Goal: Find specific page/section: Find specific page/section

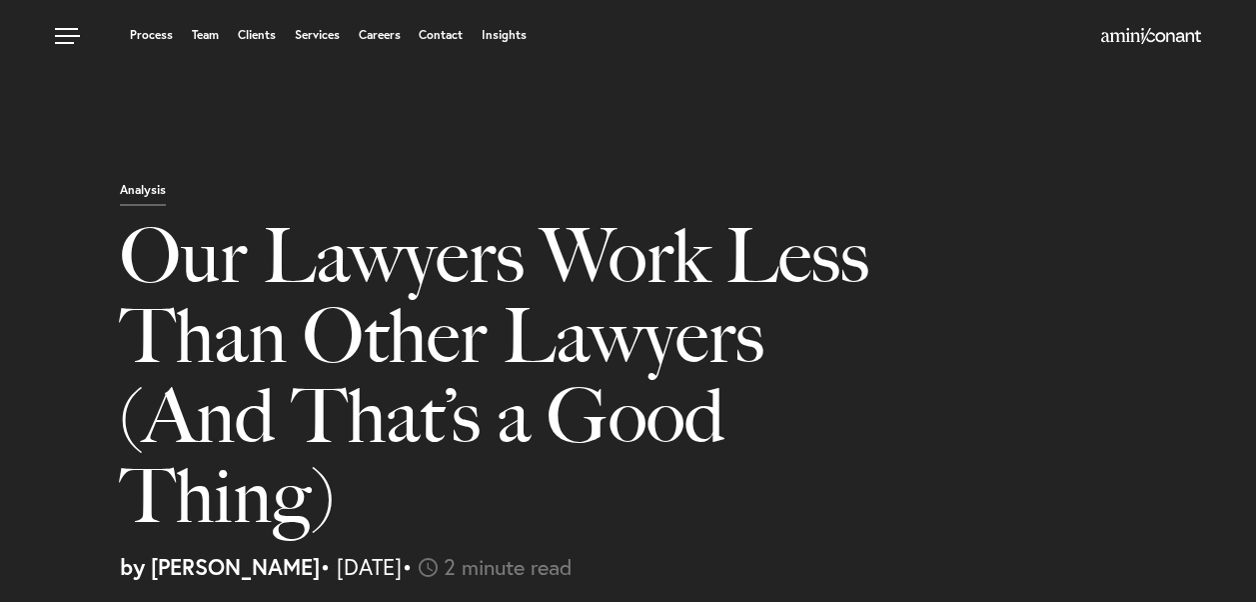
select select "GB"
select select "Austin"
select select "Business and Civil Litigation"
click at [211, 37] on link "Team" at bounding box center [205, 35] width 27 height 12
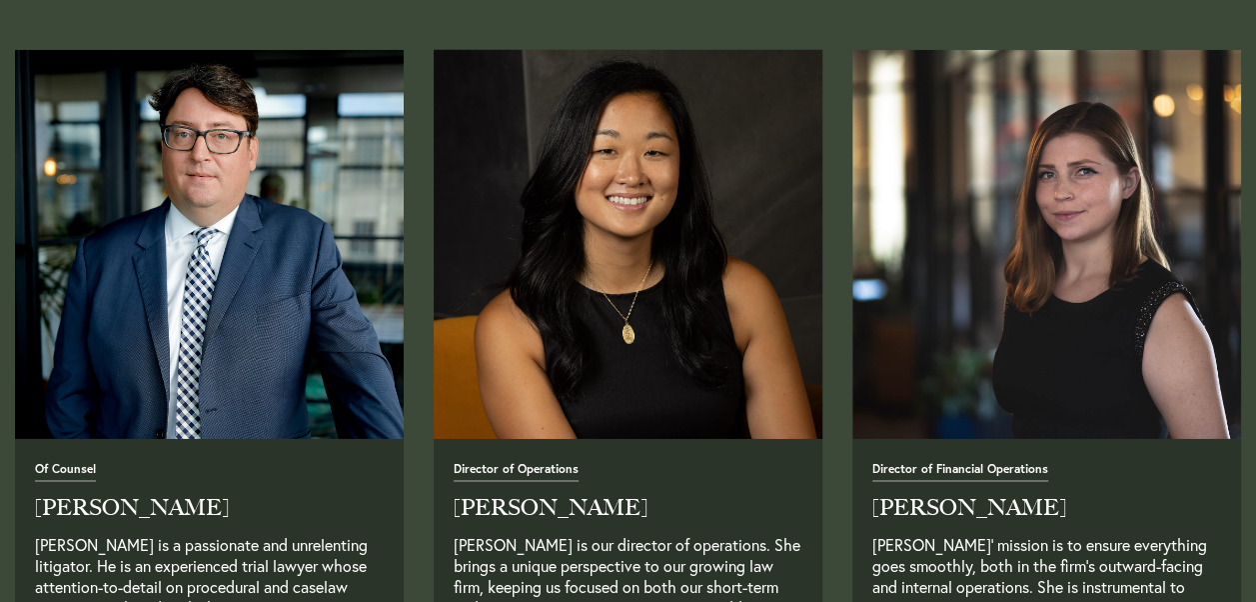
scroll to position [3299, 0]
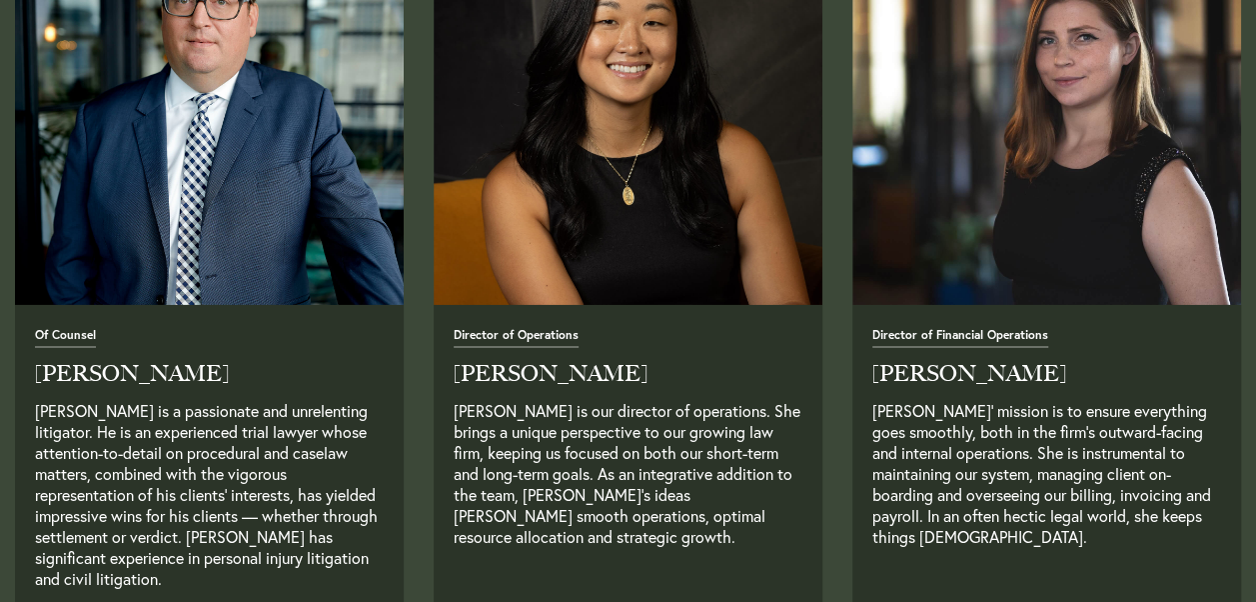
click at [526, 332] on span "Director of Operations" at bounding box center [516, 338] width 125 height 19
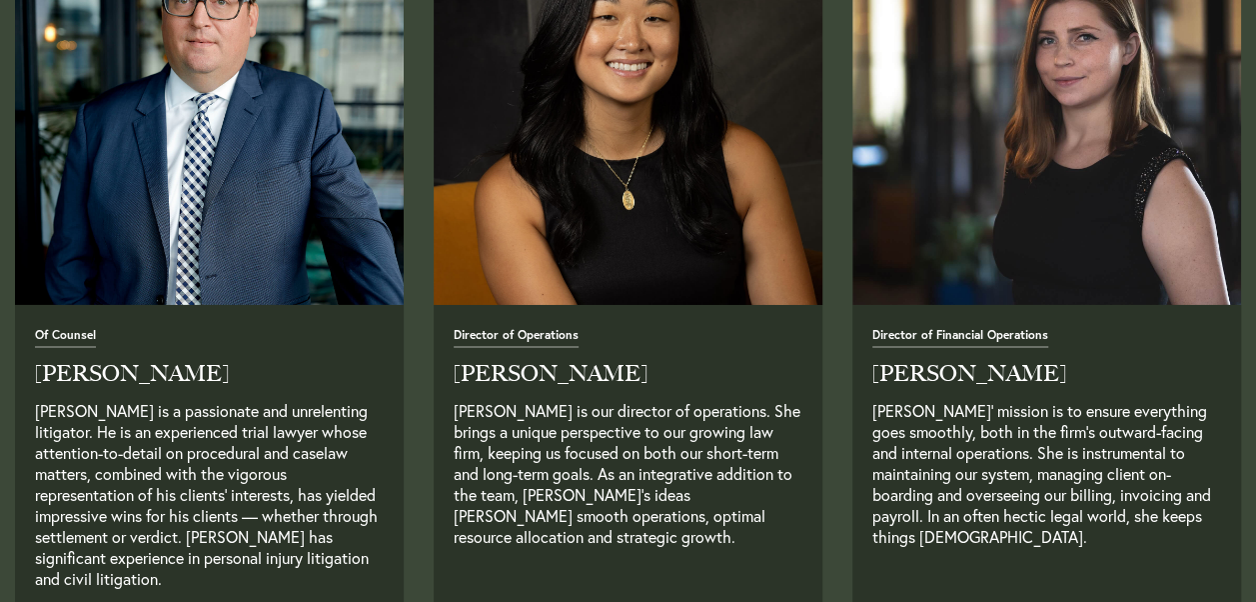
click at [613, 234] on img at bounding box center [628, 110] width 408 height 408
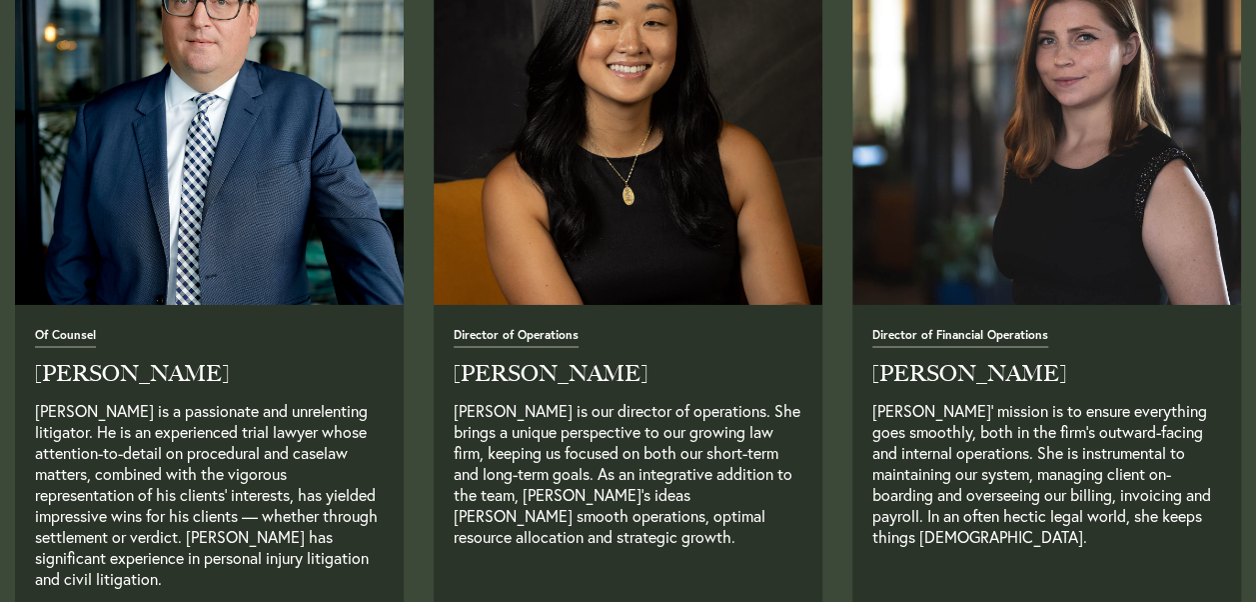
drag, startPoint x: 595, startPoint y: 446, endPoint x: 617, endPoint y: 430, distance: 27.2
click at [596, 446] on p "[PERSON_NAME] is our director of operations. She brings a unique perspective to…" at bounding box center [628, 494] width 349 height 189
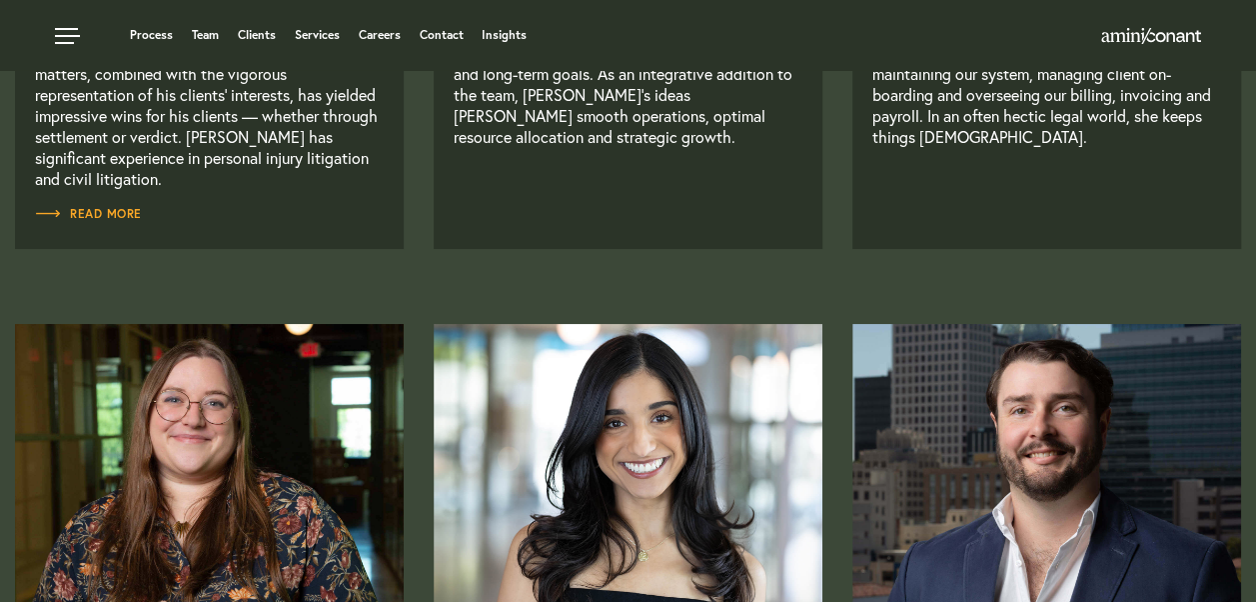
scroll to position [3199, 0]
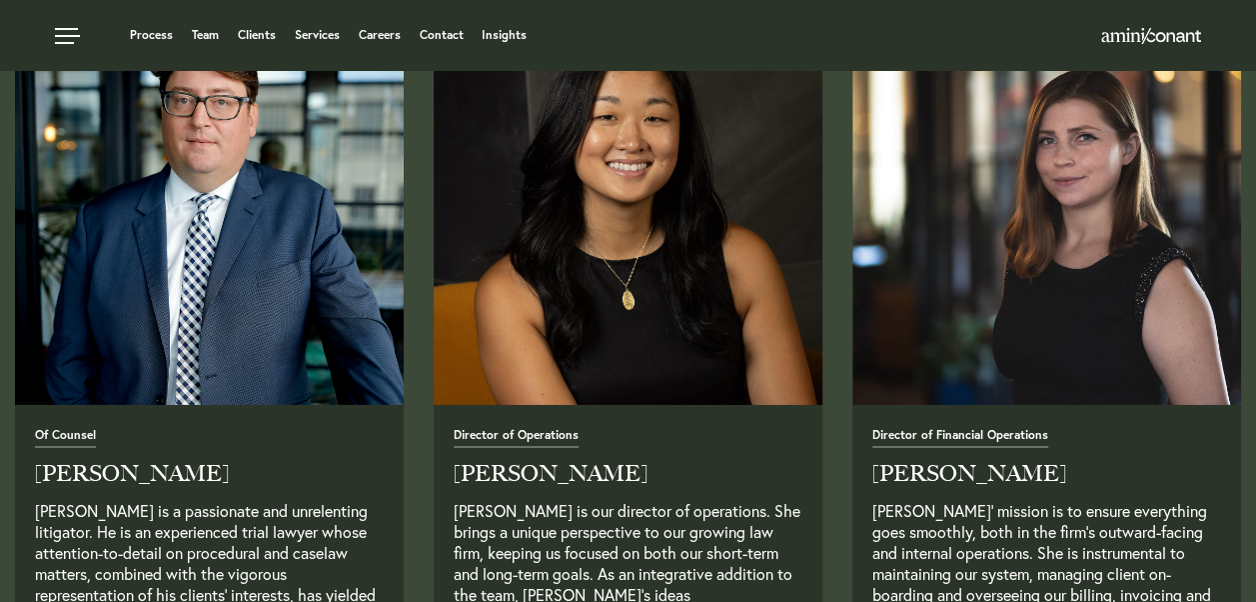
click at [618, 216] on img at bounding box center [628, 210] width 408 height 408
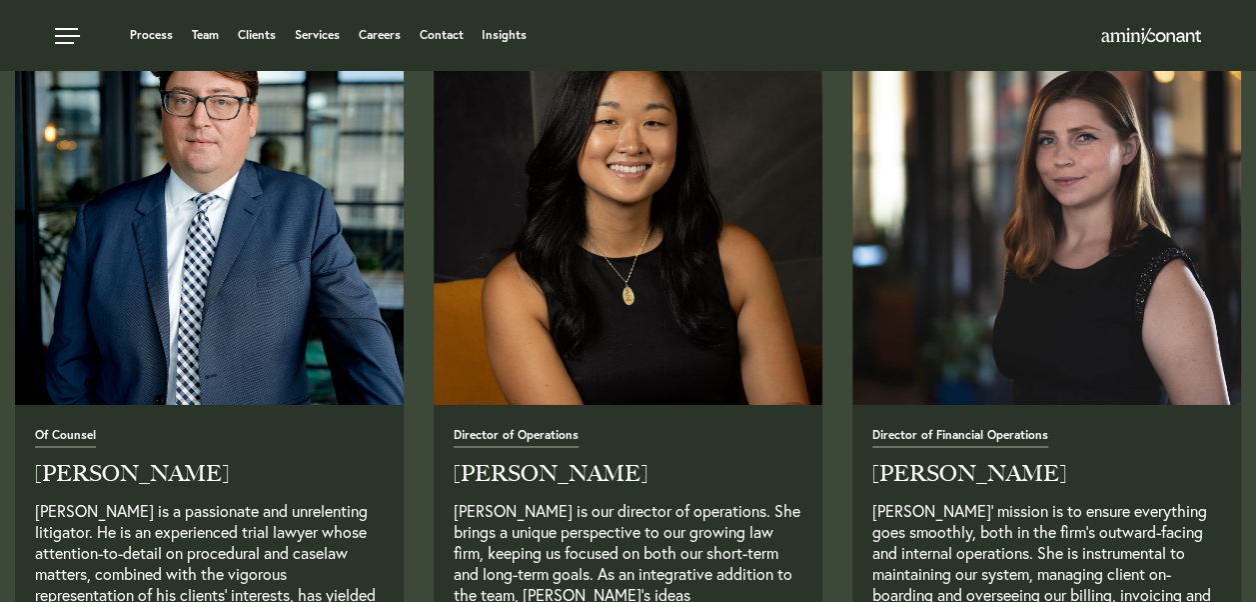
click at [526, 441] on span "Director of Operations" at bounding box center [516, 438] width 125 height 19
